Goal: Task Accomplishment & Management: Use online tool/utility

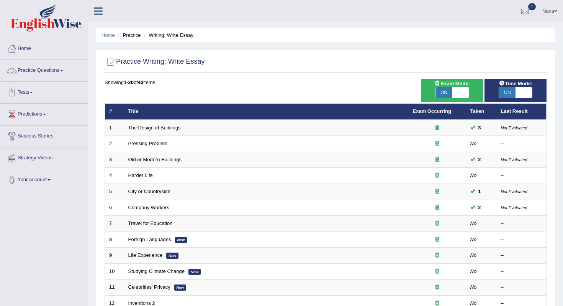
click at [31, 89] on link "Tests" at bounding box center [43, 91] width 87 height 19
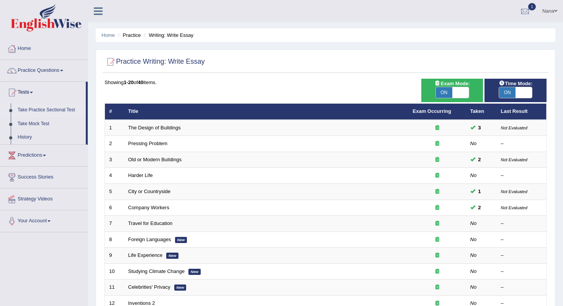
click at [39, 108] on link "Take Practice Sectional Test" at bounding box center [50, 110] width 72 height 14
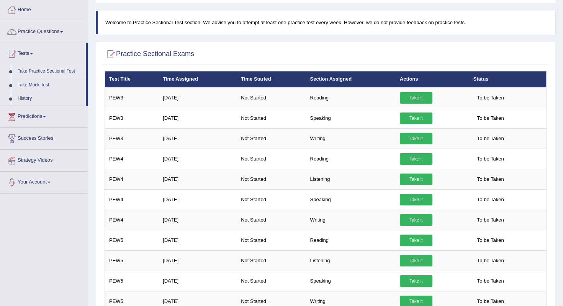
scroll to position [40, 0]
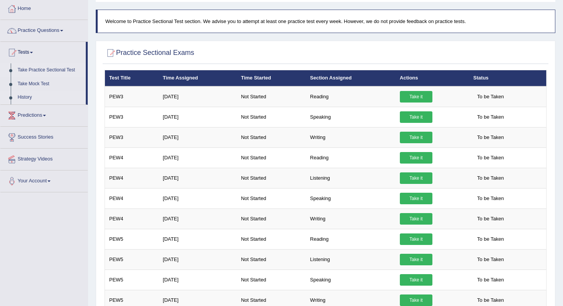
click at [33, 97] on link "History" at bounding box center [50, 97] width 72 height 14
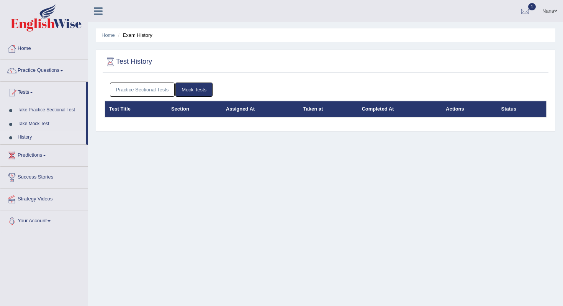
click at [171, 88] on link "Practice Sectional Tests" at bounding box center [142, 89] width 65 height 14
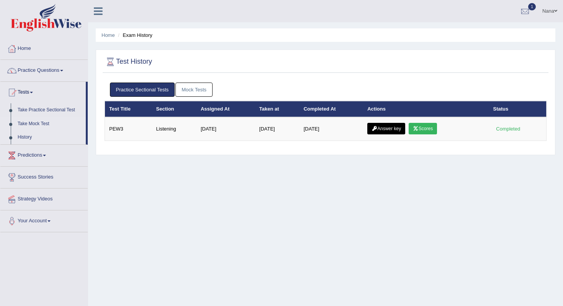
click at [39, 123] on link "Take Mock Test" at bounding box center [50, 124] width 72 height 14
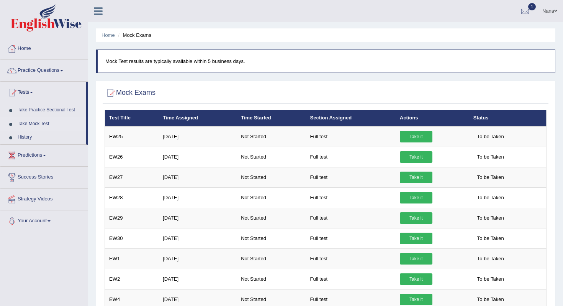
click at [40, 90] on link "Tests" at bounding box center [42, 91] width 85 height 19
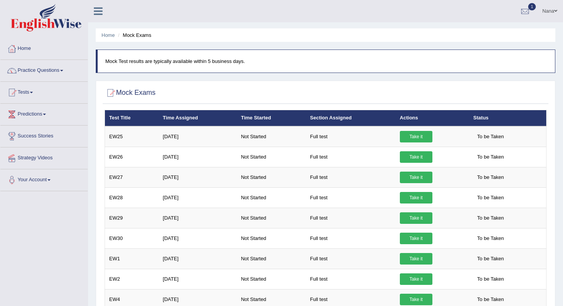
click at [39, 95] on link "Tests" at bounding box center [43, 91] width 87 height 19
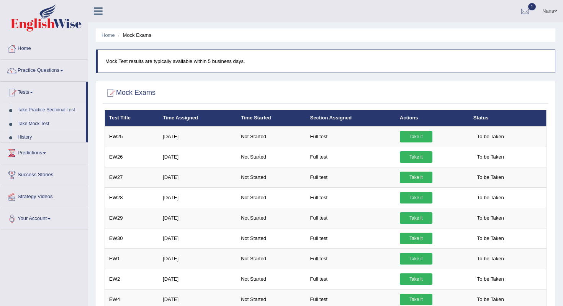
click at [40, 110] on link "Take Practice Sectional Test" at bounding box center [50, 110] width 72 height 14
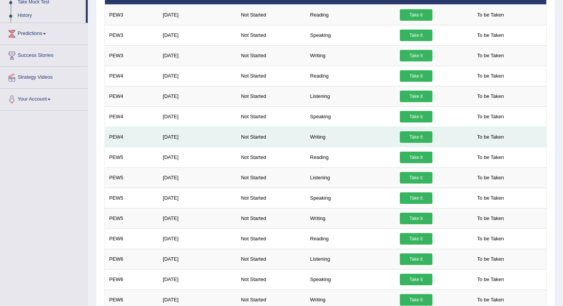
scroll to position [112, 0]
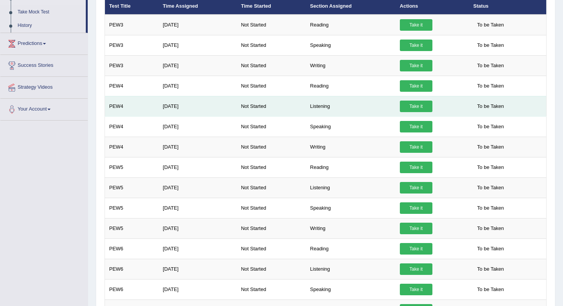
click at [120, 105] on td "PEW4" at bounding box center [132, 106] width 54 height 20
click at [114, 107] on td "PEW4" at bounding box center [132, 106] width 54 height 20
drag, startPoint x: 109, startPoint y: 107, endPoint x: 279, endPoint y: 104, distance: 170.2
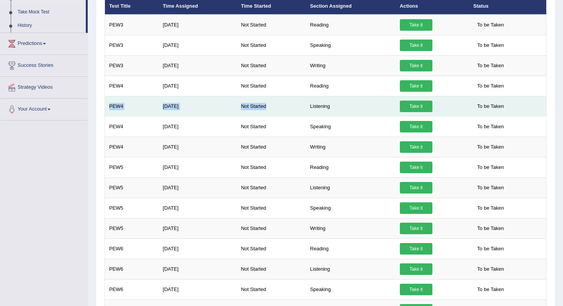
click at [279, 104] on tr "PEW4 [DATE] Not Started Listening Take it To be Taken" at bounding box center [326, 106] width 442 height 20
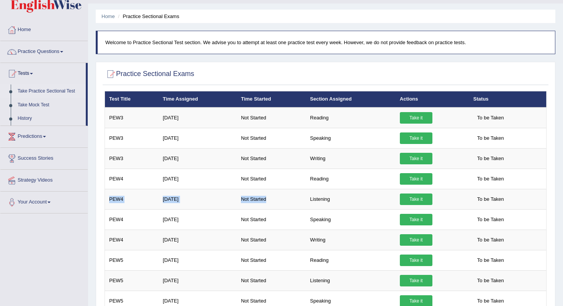
scroll to position [3, 0]
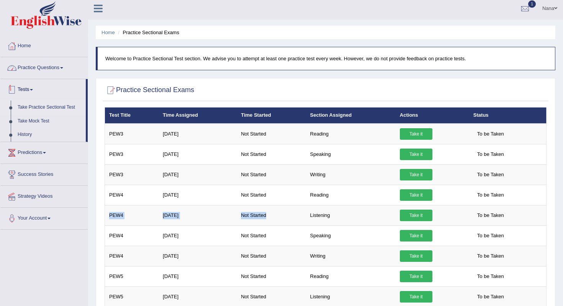
click at [48, 65] on link "Practice Questions" at bounding box center [43, 66] width 87 height 19
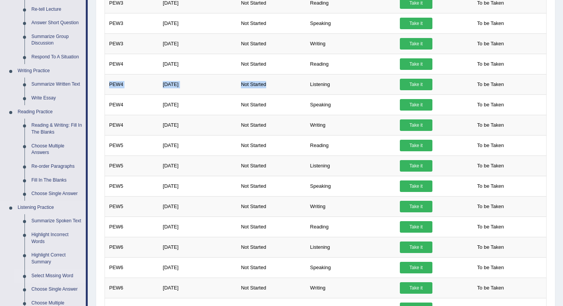
scroll to position [133, 0]
